Goal: Navigation & Orientation: Find specific page/section

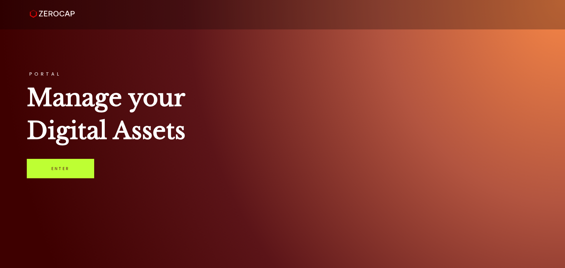
click at [66, 174] on link "Enter" at bounding box center [60, 168] width 67 height 19
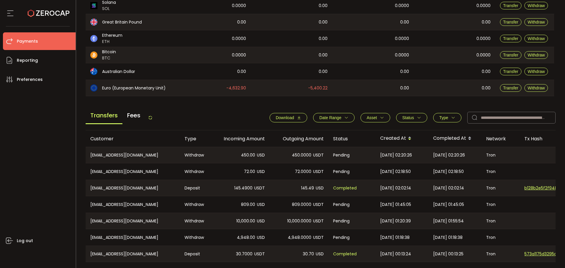
scroll to position [147, 0]
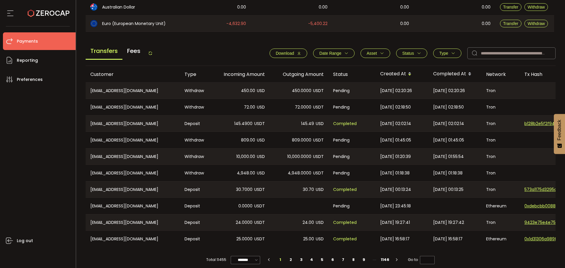
scroll to position [209, 0]
